Goal: Task Accomplishment & Management: Use online tool/utility

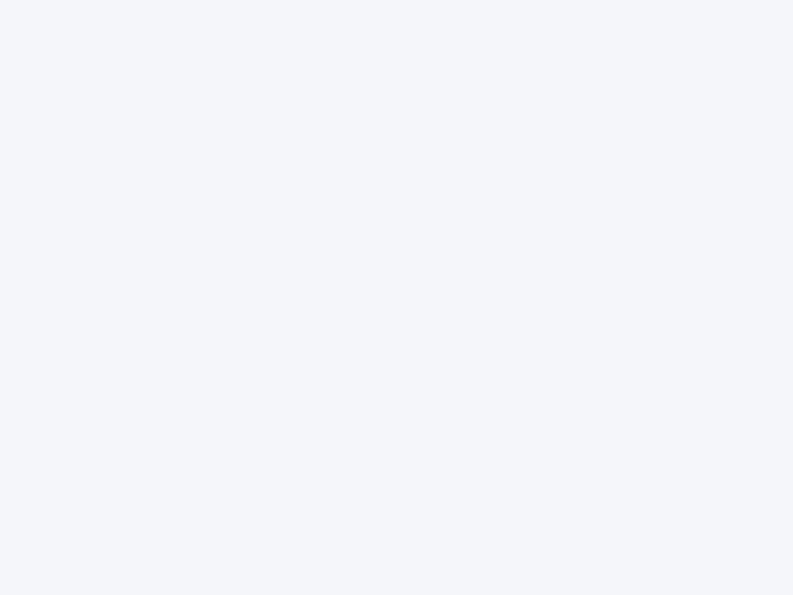
click at [396, 297] on div at bounding box center [396, 297] width 793 height 595
